Goal: Information Seeking & Learning: Learn about a topic

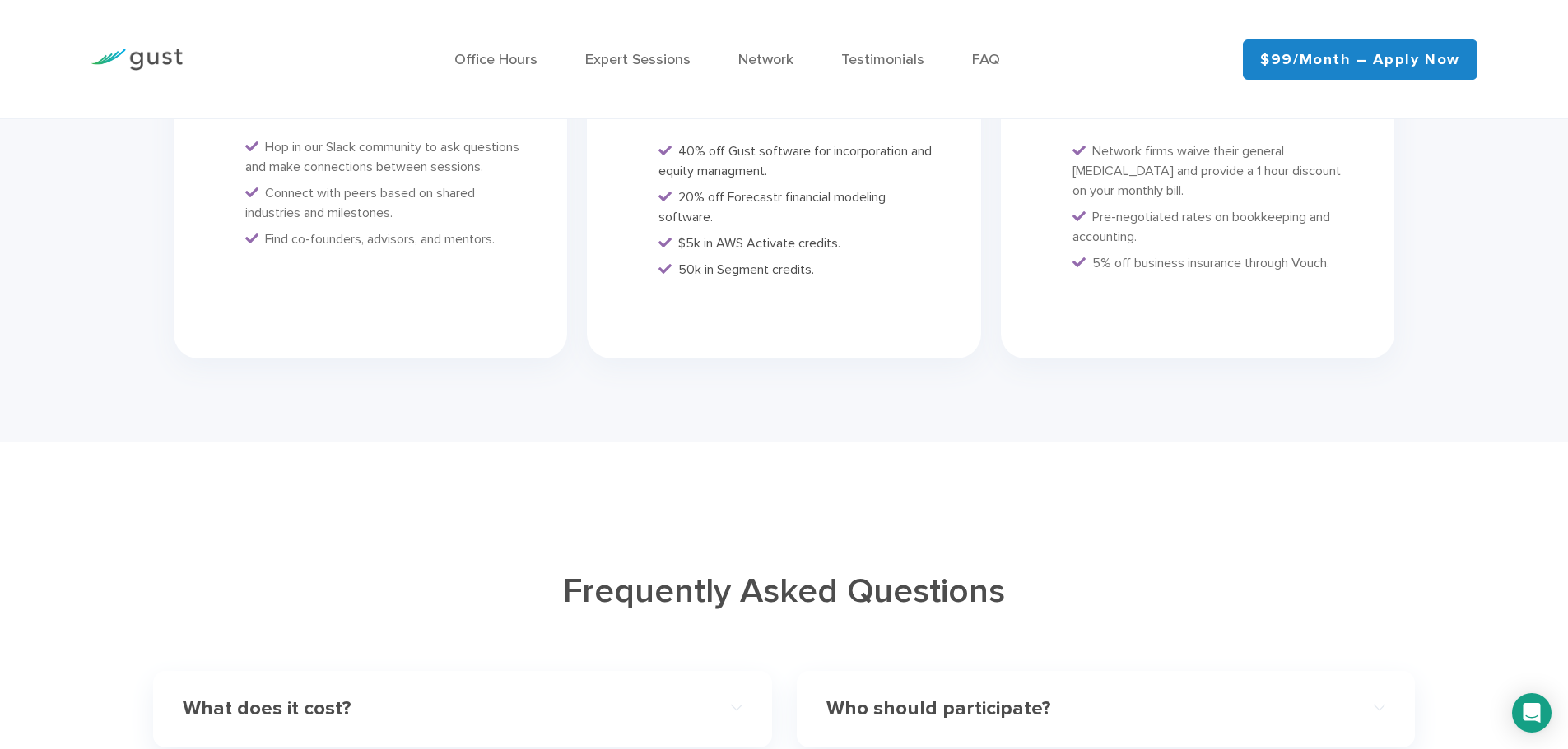
scroll to position [4688, 0]
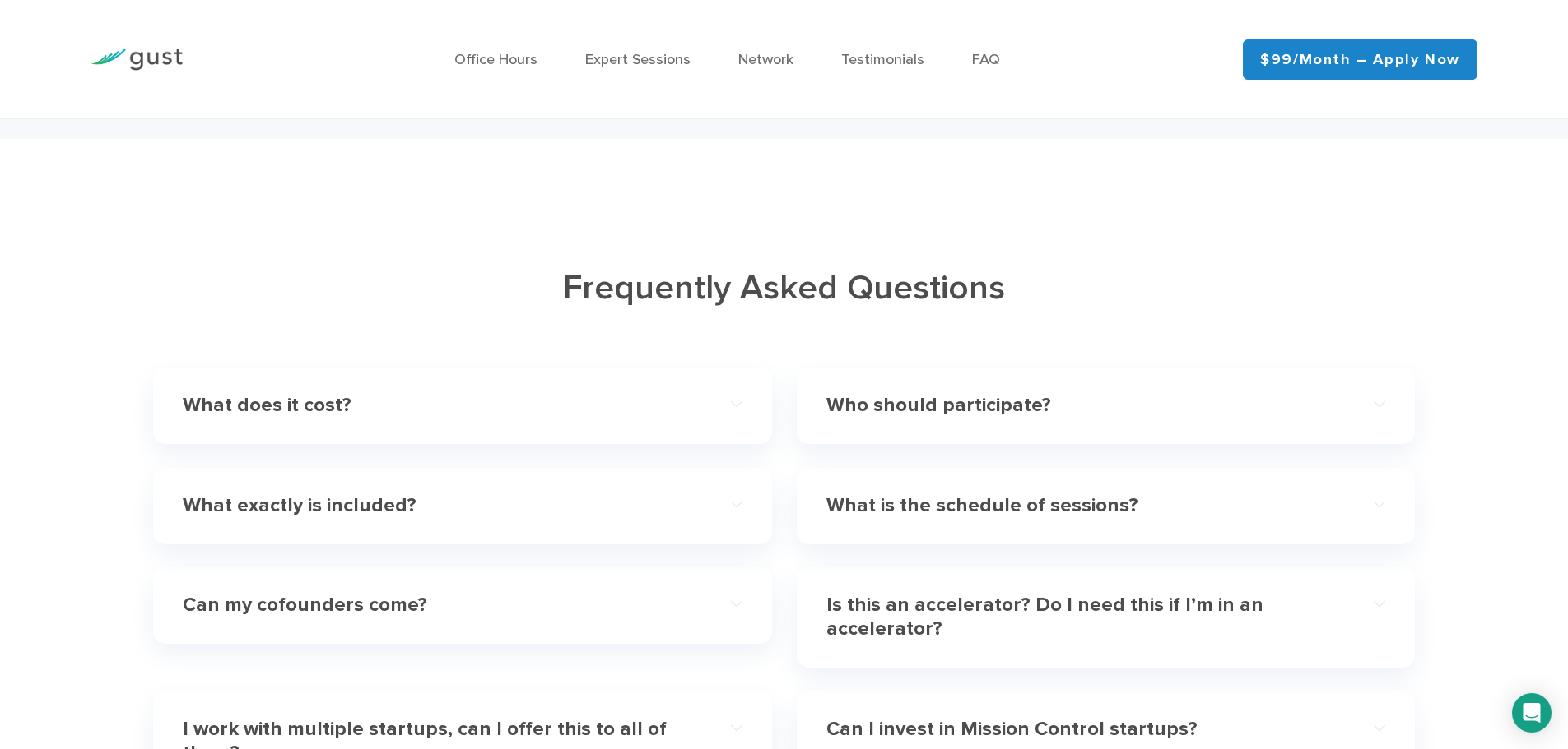
click at [293, 400] on h4 "What does it cost?" at bounding box center [434, 406] width 503 height 24
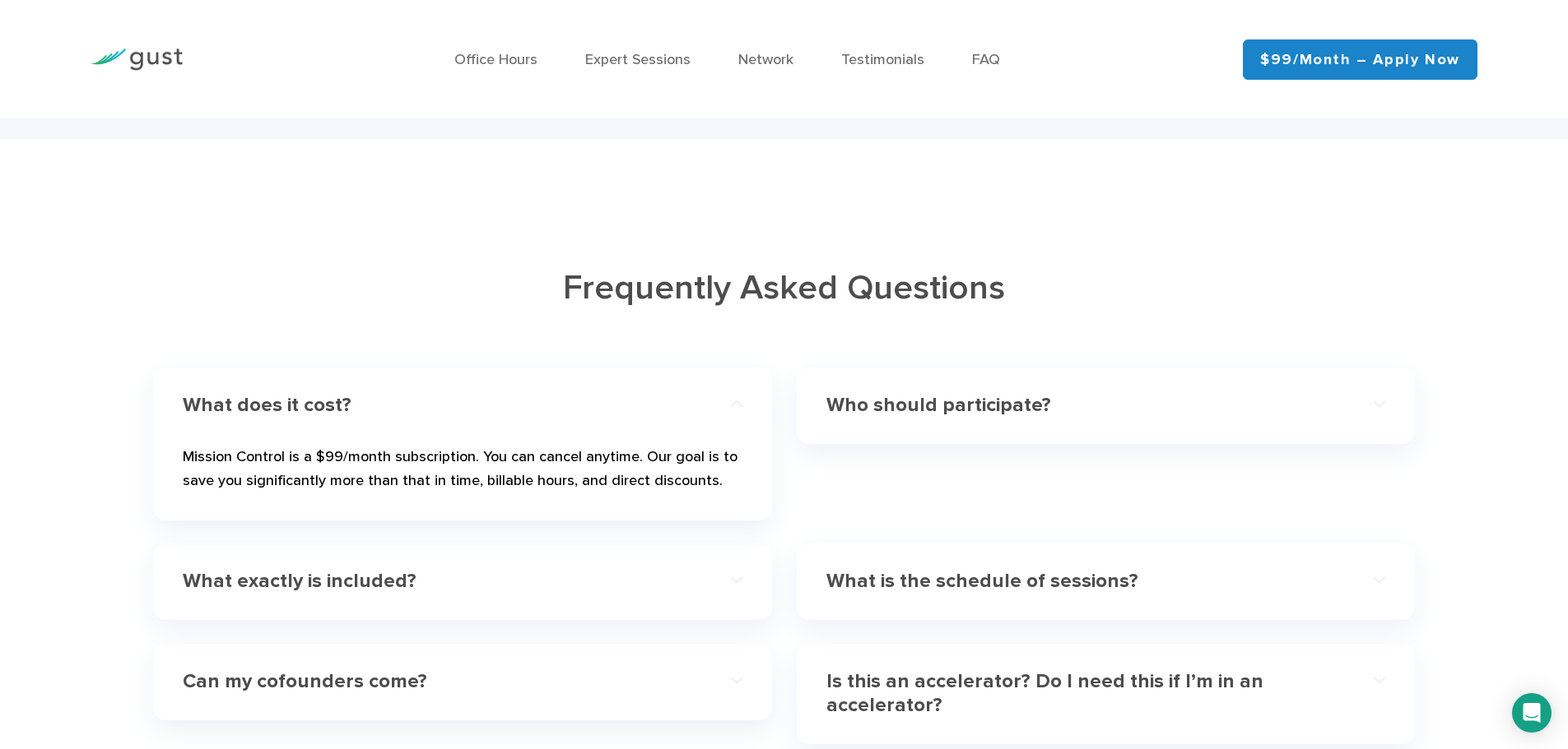
click at [298, 400] on h4 "What does it cost?" at bounding box center [434, 406] width 503 height 24
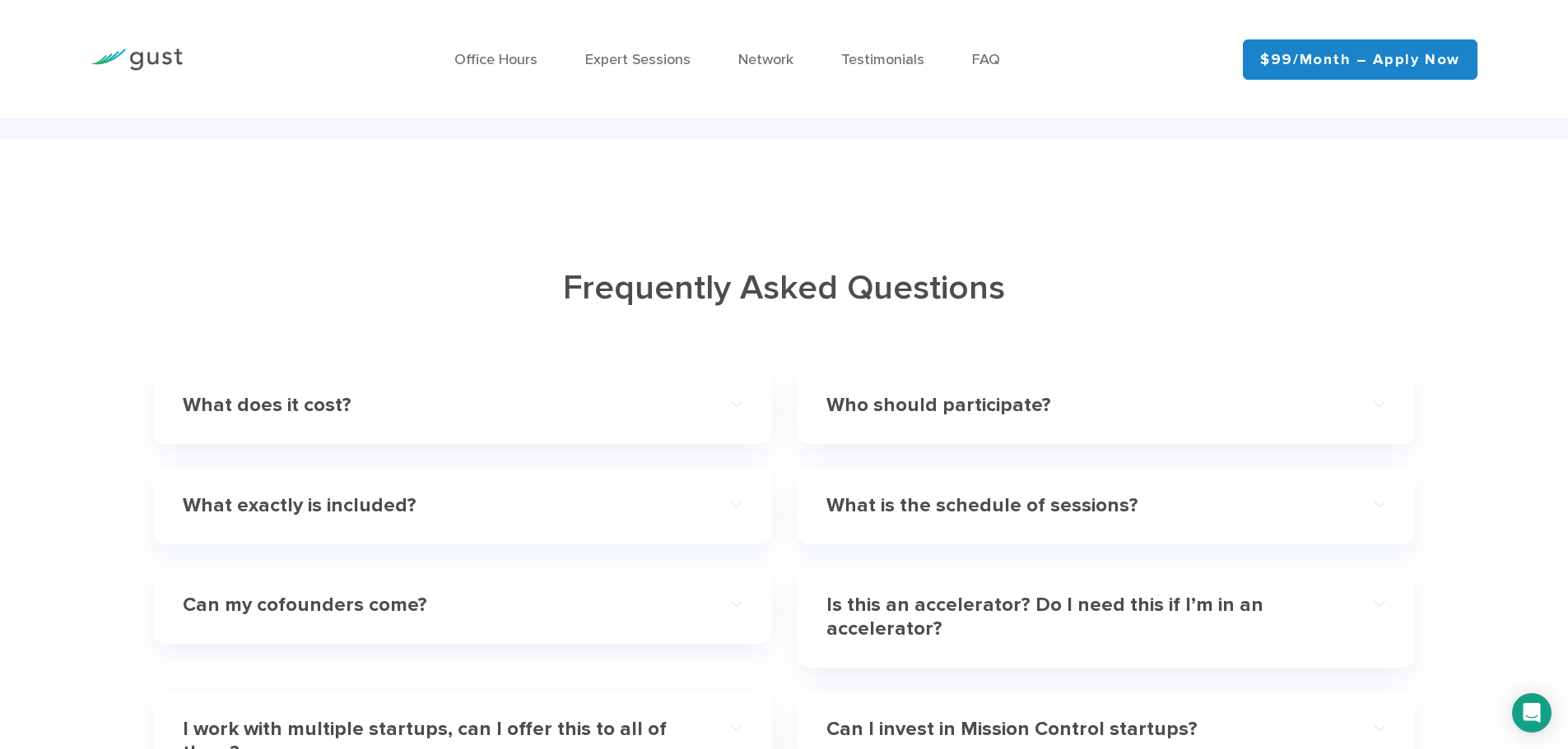
click at [374, 500] on h4 "What exactly is included?" at bounding box center [434, 507] width 503 height 24
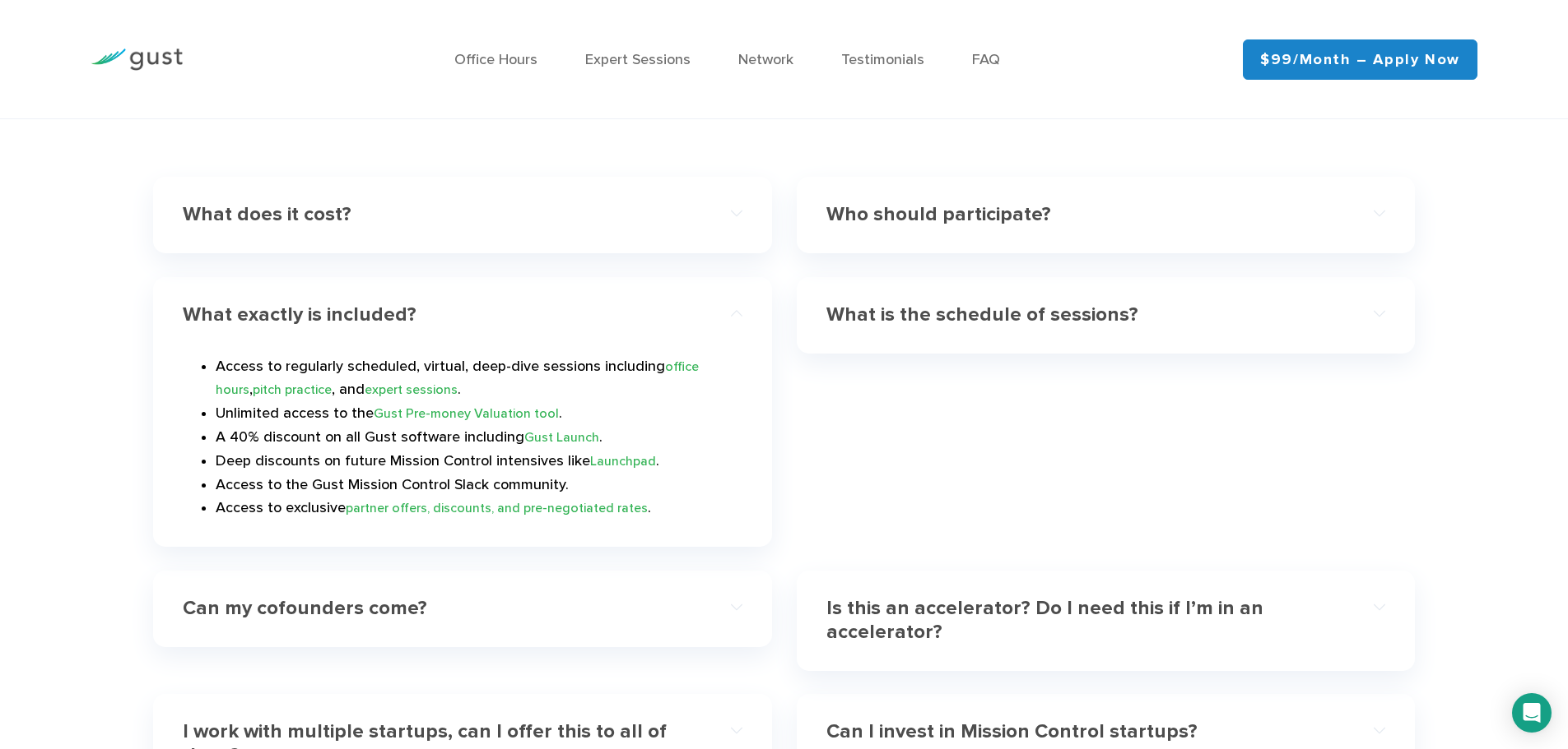
scroll to position [4935, 0]
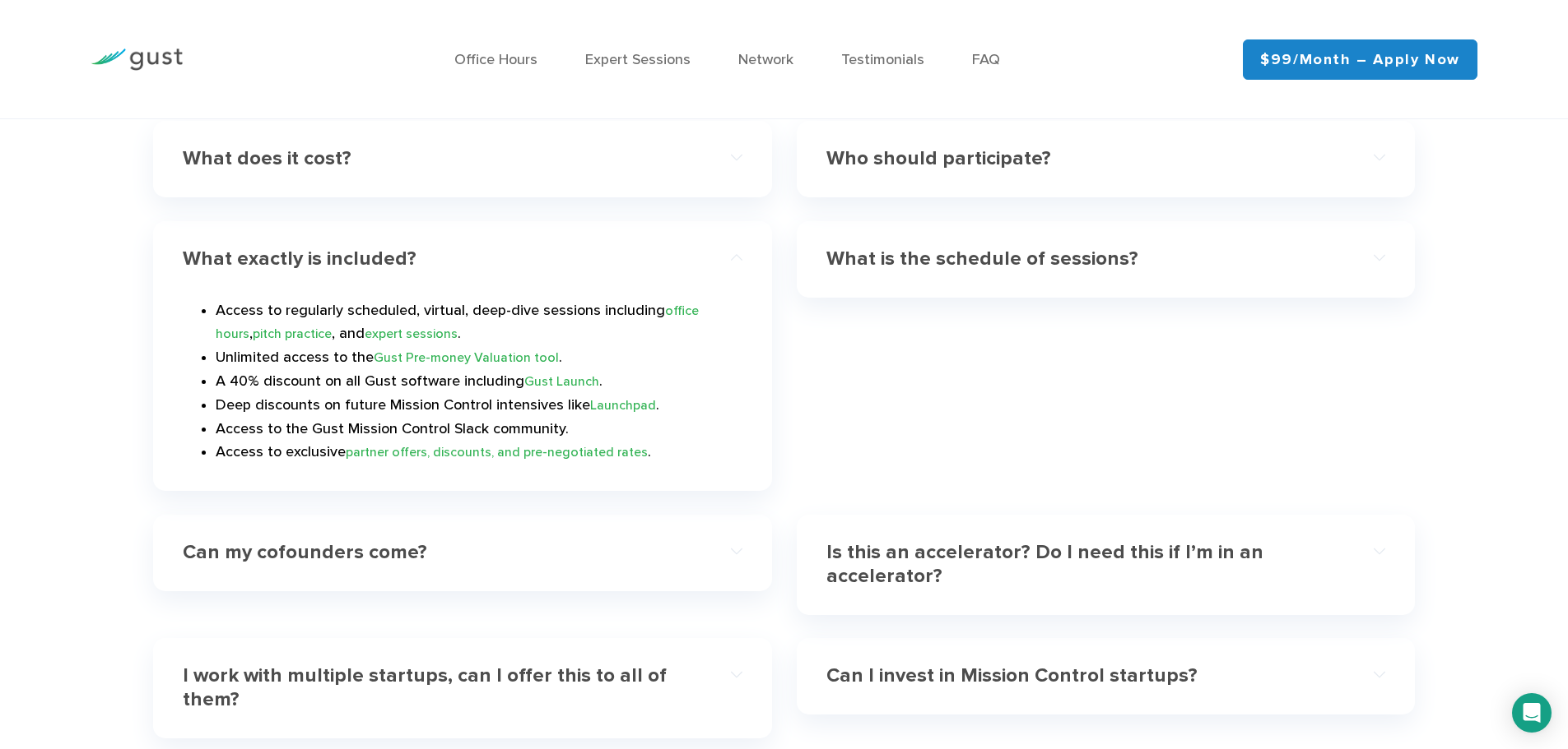
click at [1079, 547] on h4 "Is this an accelerator? Do I need this if I’m in an accelerator?" at bounding box center [1078, 565] width 503 height 47
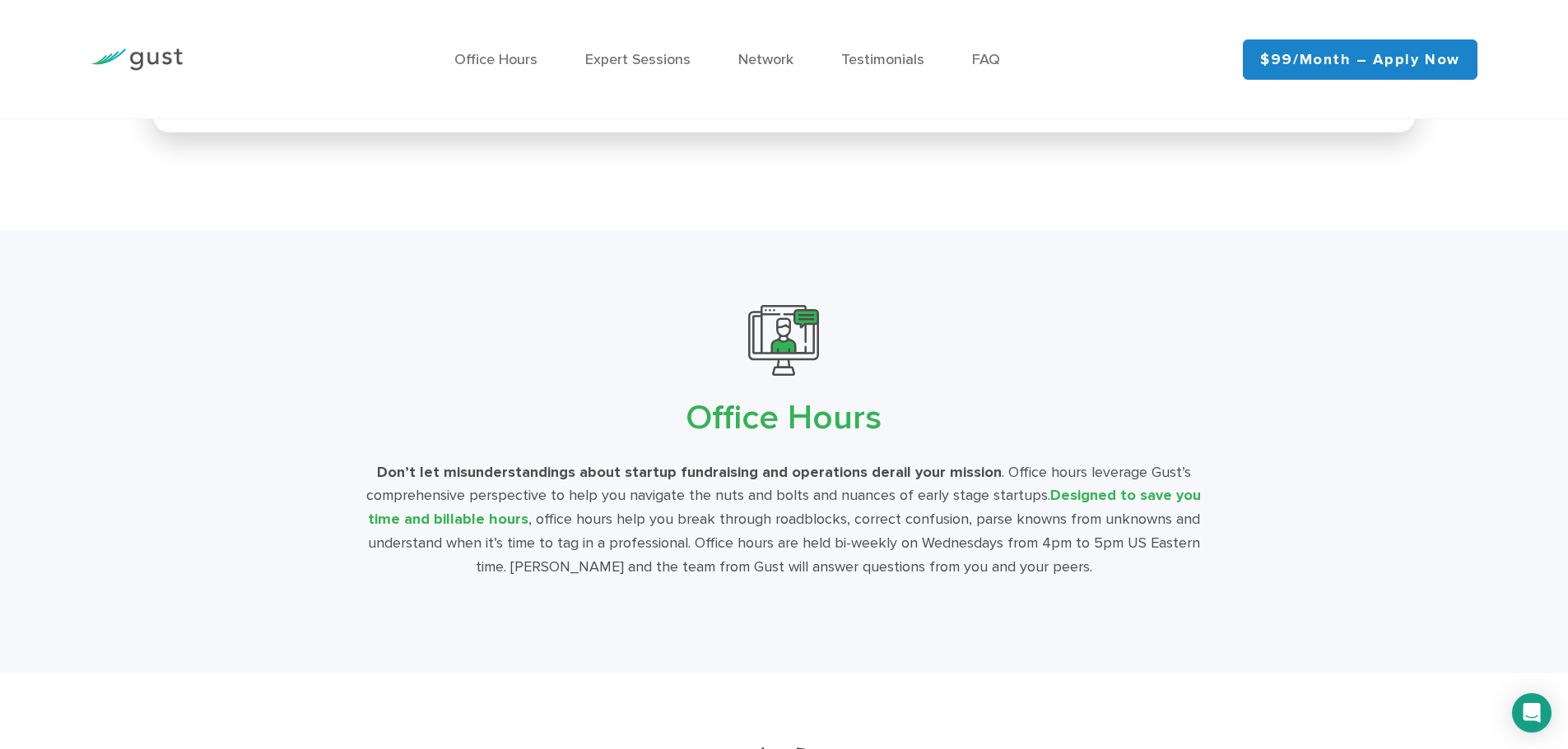
scroll to position [2550, 0]
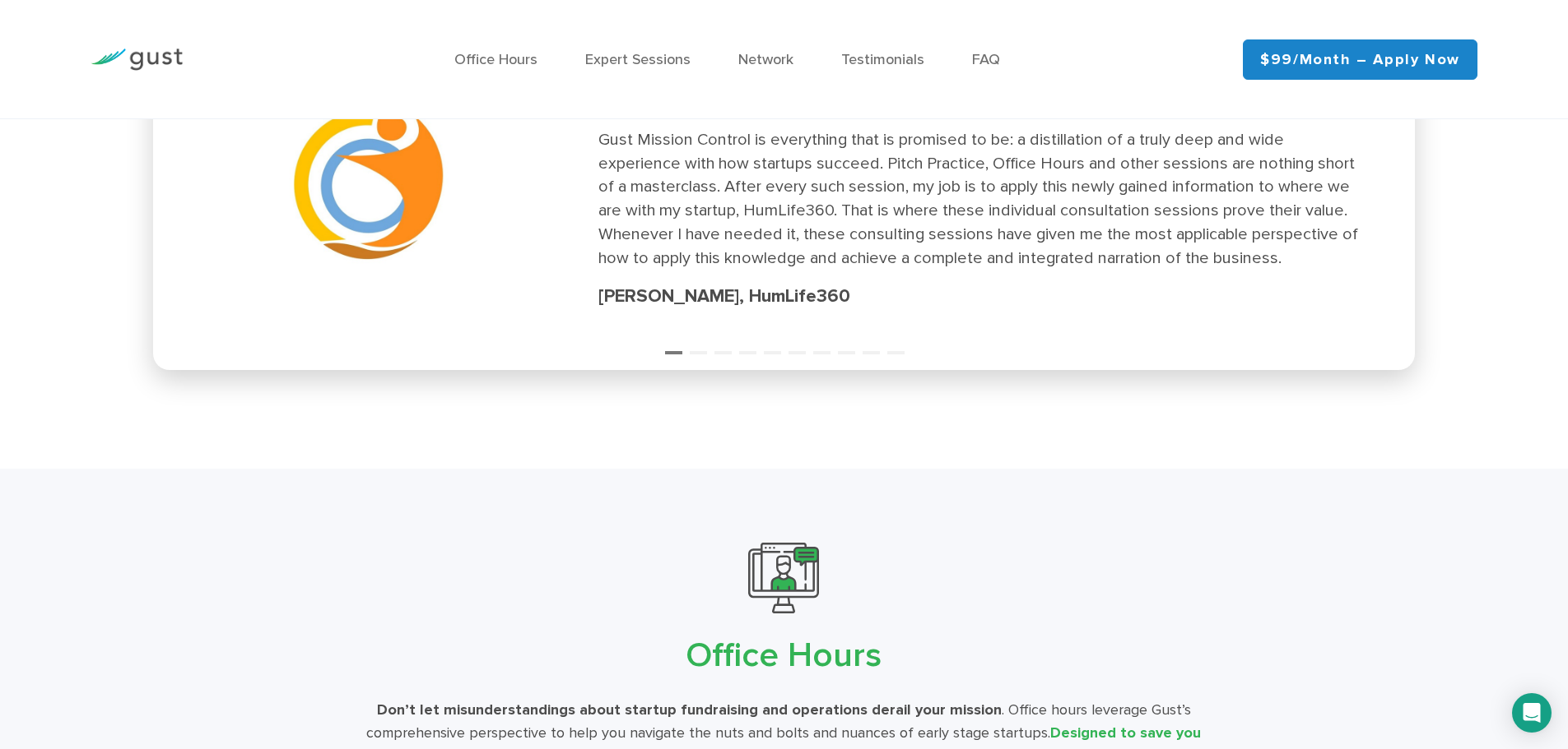
click at [132, 54] on img at bounding box center [136, 59] width 92 height 23
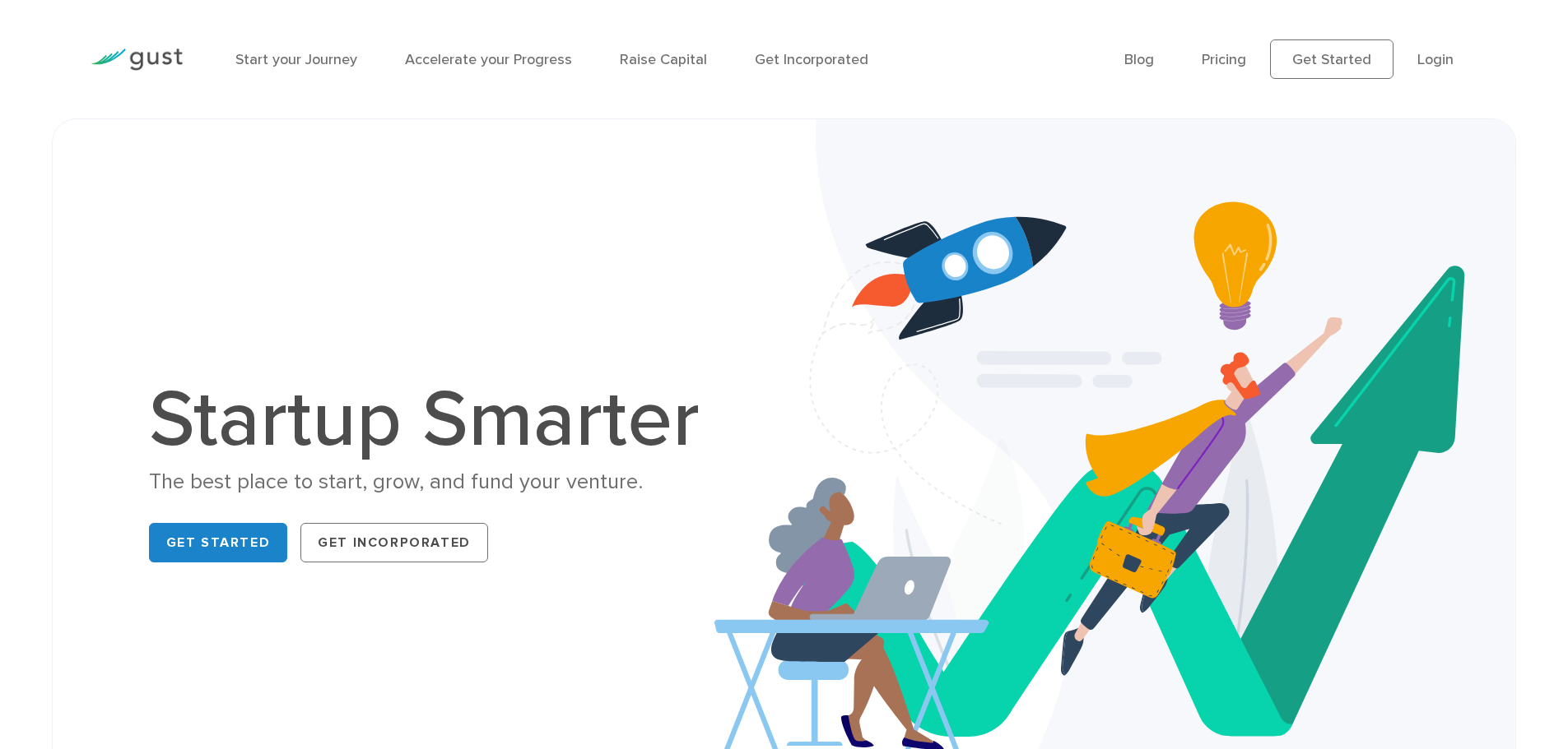
click at [530, 57] on link "Accelerate your Progress" at bounding box center [488, 60] width 167 height 18
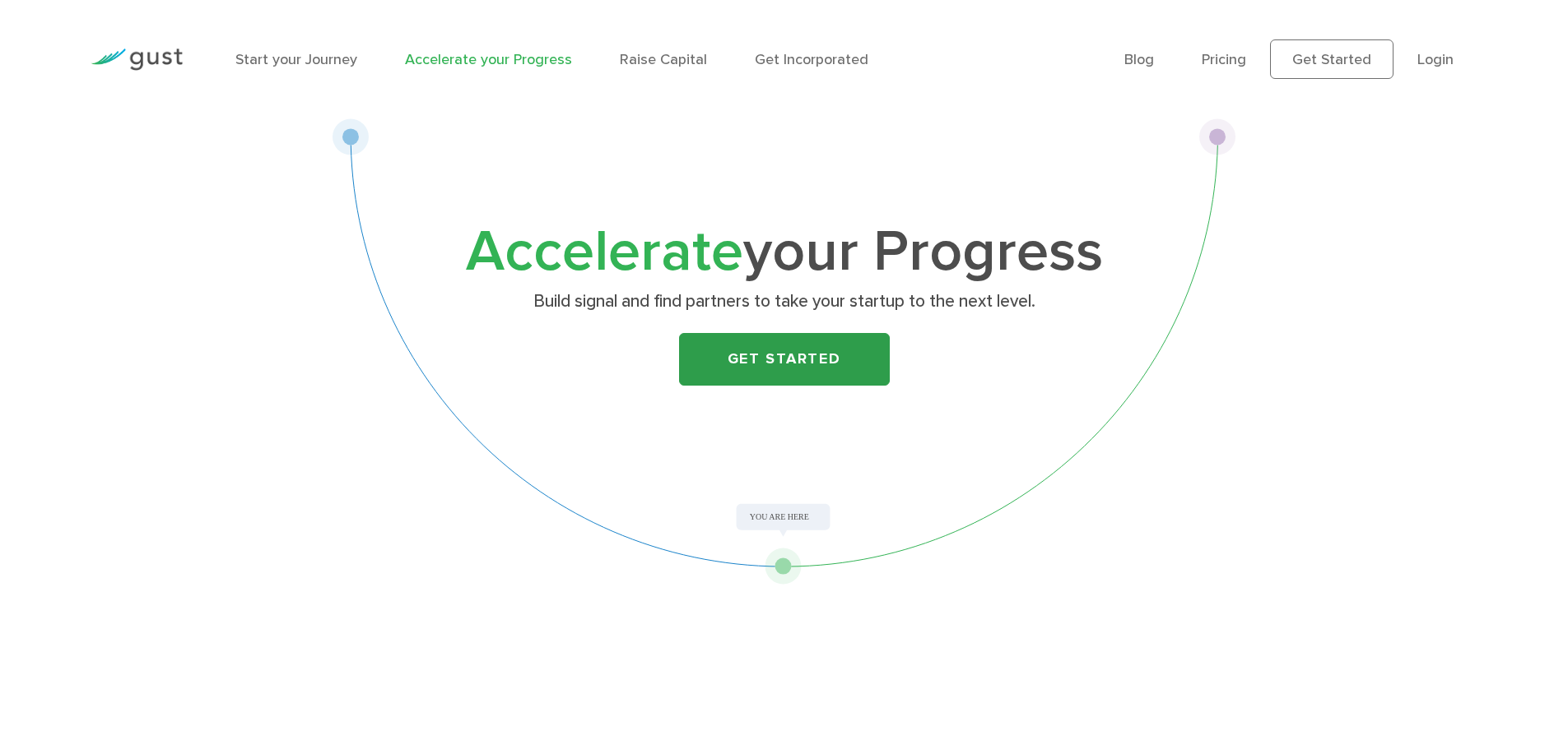
click at [854, 371] on link "Get Started" at bounding box center [784, 359] width 211 height 52
